Goal: Transaction & Acquisition: Purchase product/service

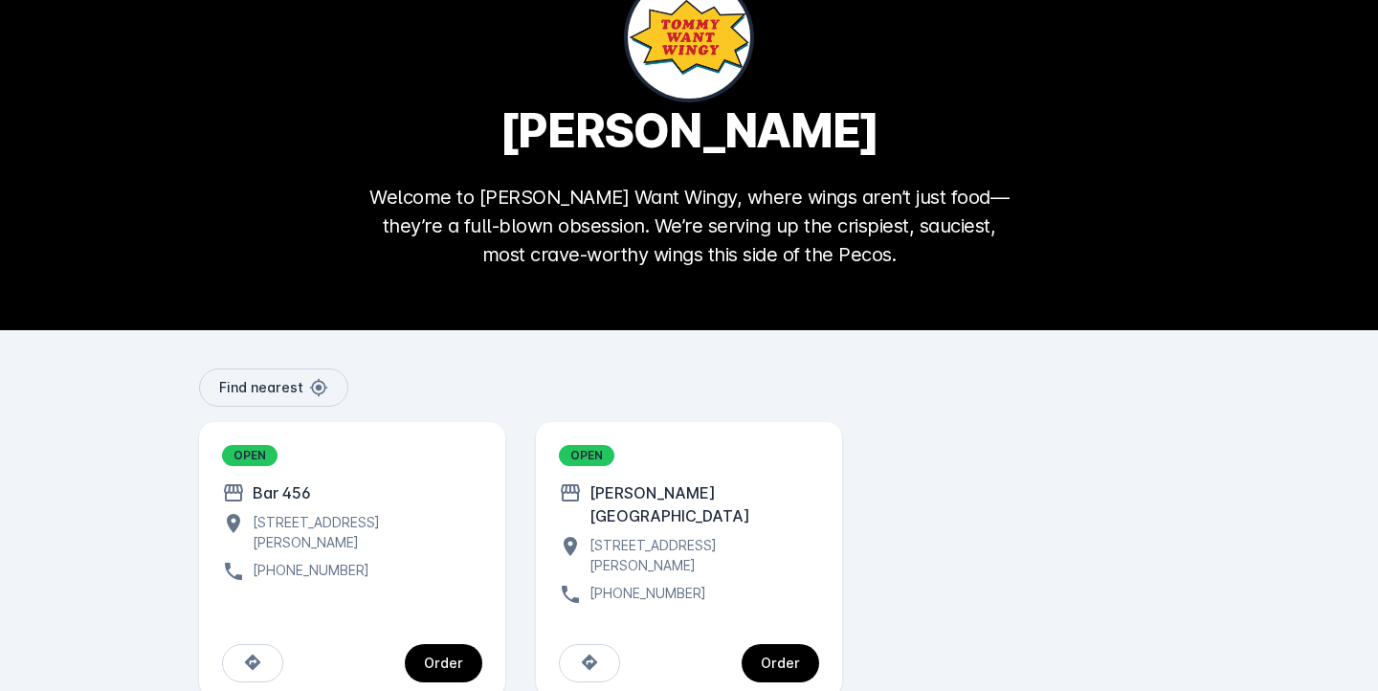
scroll to position [107, 0]
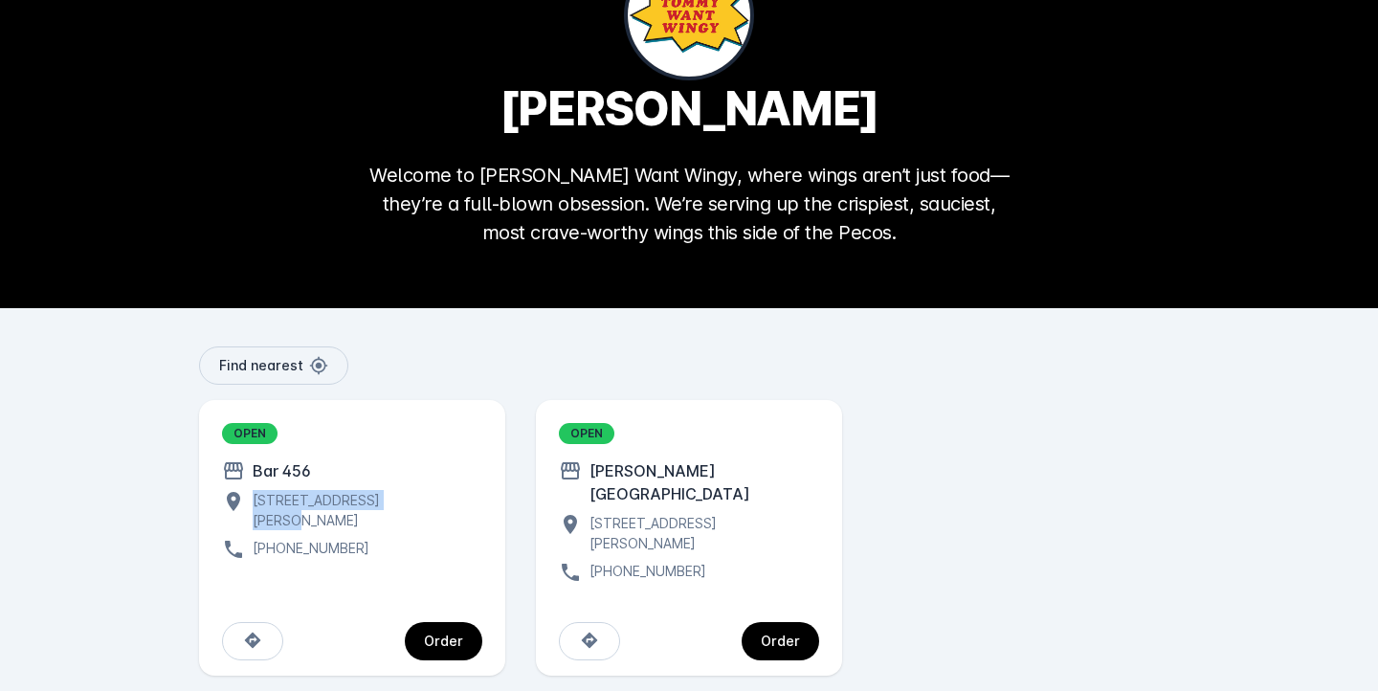
drag, startPoint x: 255, startPoint y: 500, endPoint x: 404, endPoint y: 504, distance: 149.4
click at [404, 504] on div "[STREET_ADDRESS][PERSON_NAME]" at bounding box center [363, 510] width 237 height 40
copy div "[STREET_ADDRESS][PERSON_NAME]"
drag, startPoint x: 589, startPoint y: 497, endPoint x: 702, endPoint y: 497, distance: 112.9
click at [702, 513] on div "[STREET_ADDRESS][PERSON_NAME]" at bounding box center [700, 533] width 237 height 40
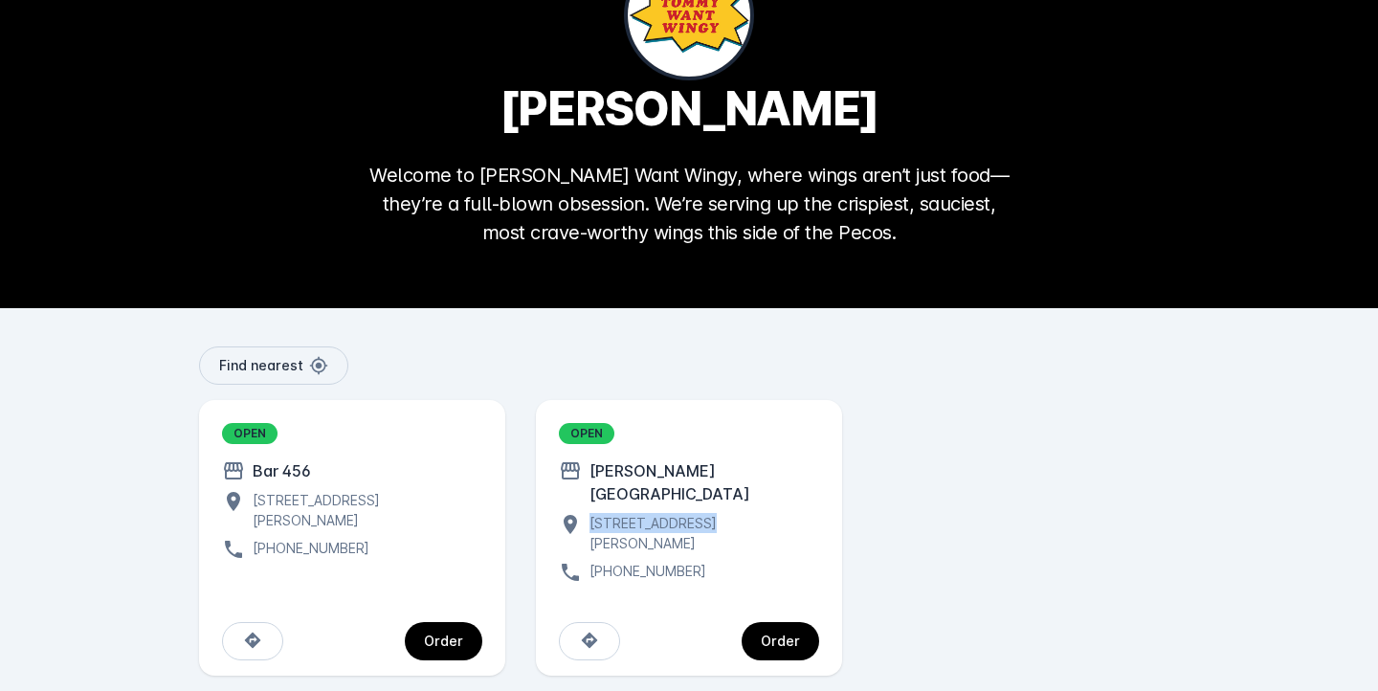
copy div "[STREET_ADDRESS][PERSON_NAME]"
click at [450, 635] on div "Order" at bounding box center [443, 641] width 39 height 13
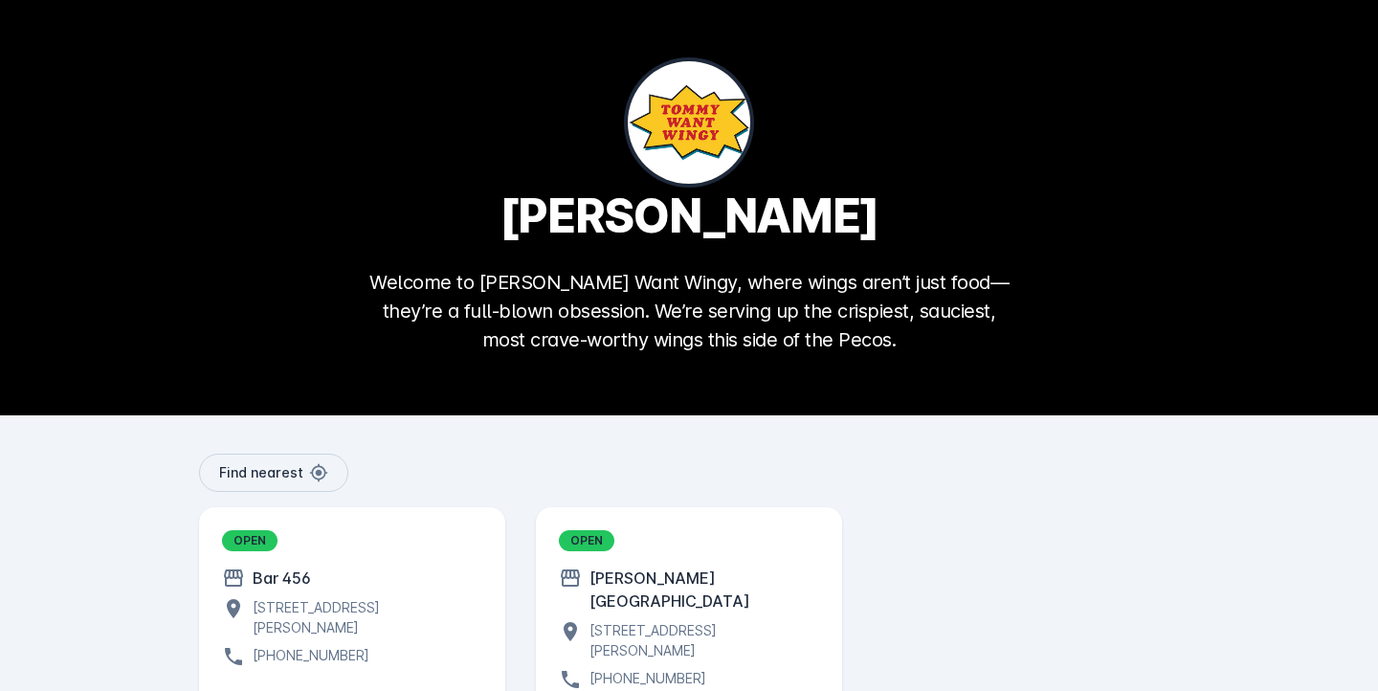
scroll to position [107, 0]
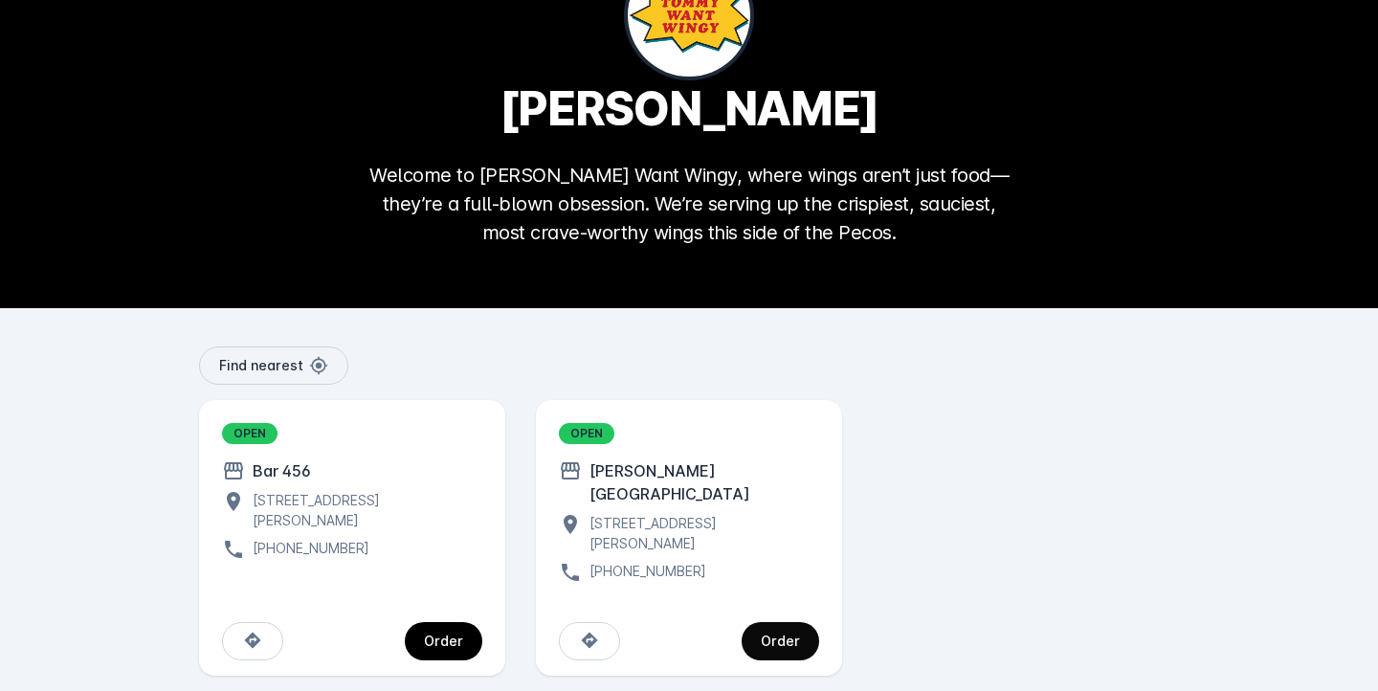
click at [779, 635] on div "Order" at bounding box center [780, 641] width 39 height 13
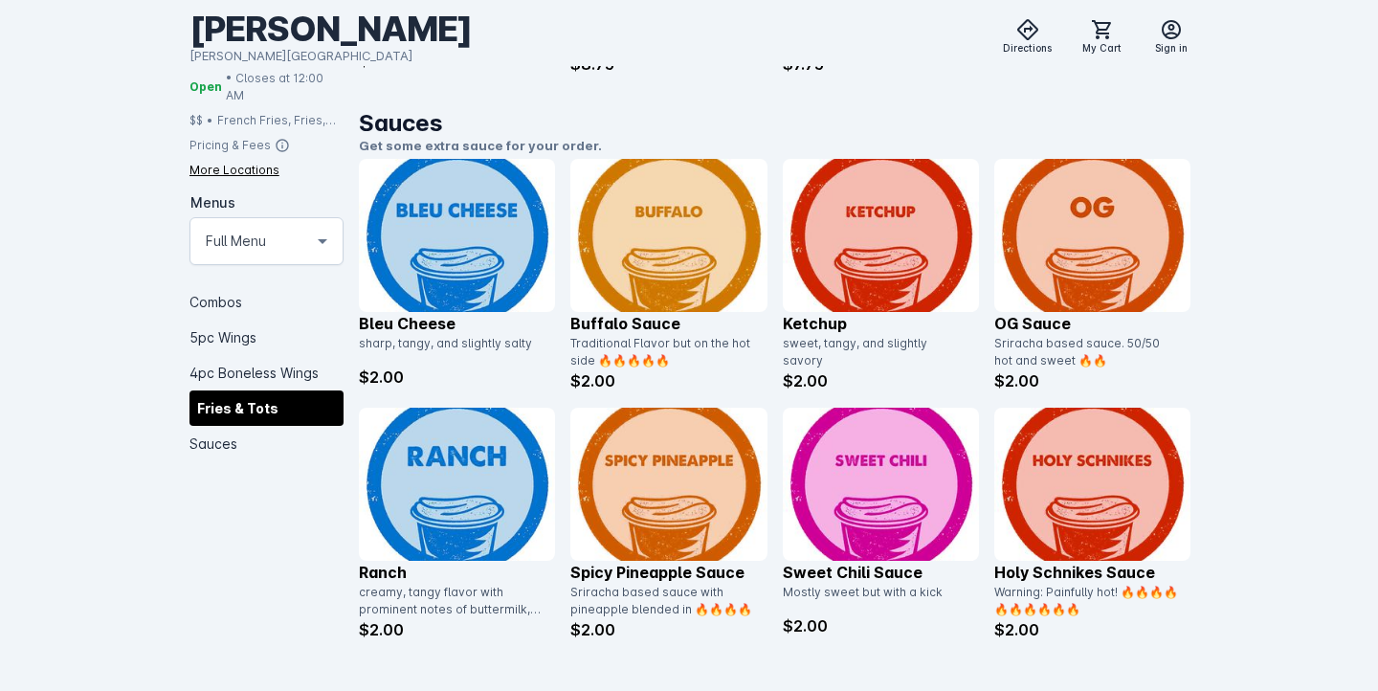
scroll to position [2987, 0]
